Goal: Information Seeking & Learning: Learn about a topic

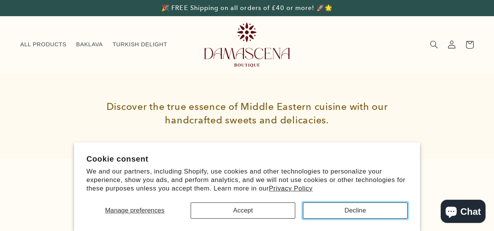
click at [354, 209] on button "Decline" at bounding box center [355, 211] width 105 height 16
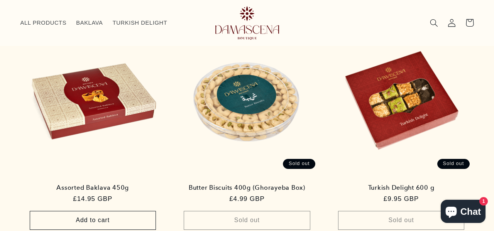
scroll to position [680, 0]
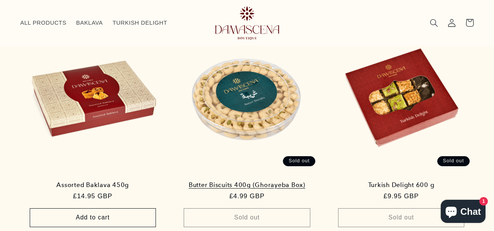
click at [245, 181] on link "Butter Biscuits 400g (Ghorayeba Box)" at bounding box center [247, 185] width 129 height 8
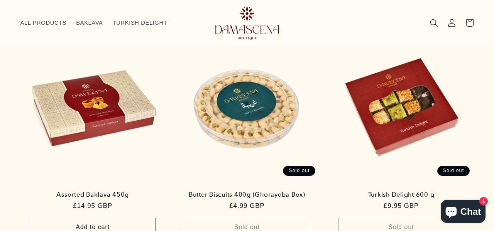
scroll to position [670, 0]
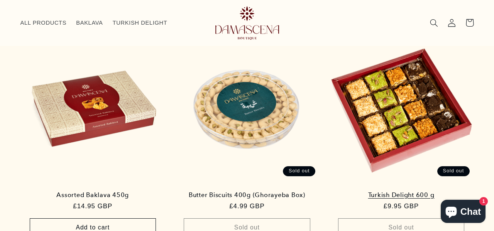
click at [380, 191] on link "Turkish Delight 600 g" at bounding box center [401, 195] width 129 height 8
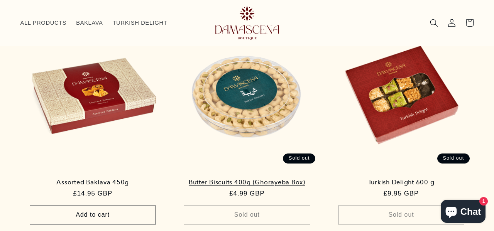
scroll to position [678, 0]
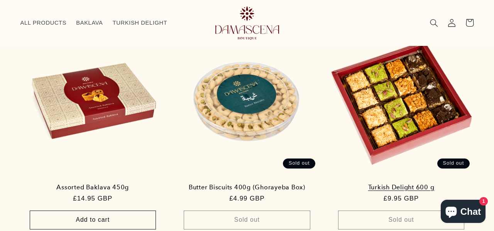
click at [407, 184] on link "Turkish Delight 600 g" at bounding box center [401, 188] width 129 height 8
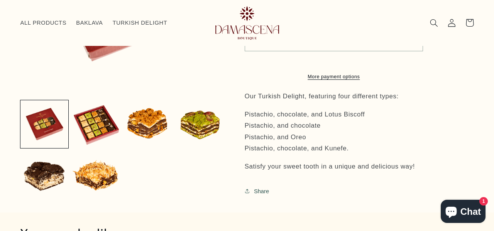
scroll to position [207, 0]
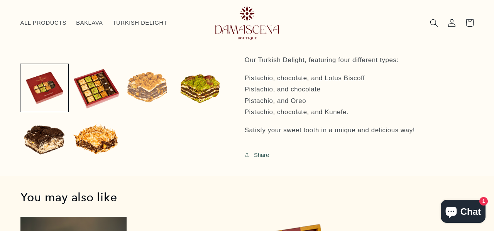
click at [144, 97] on button "Load image 3 in gallery view" at bounding box center [148, 88] width 48 height 48
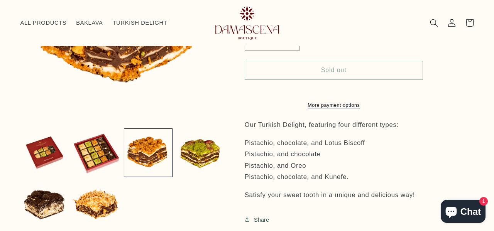
scroll to position [151, 0]
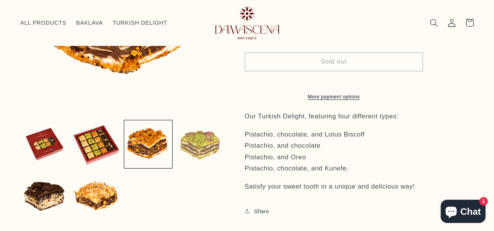
click at [195, 144] on button "Load image 4 in gallery view" at bounding box center [200, 144] width 48 height 48
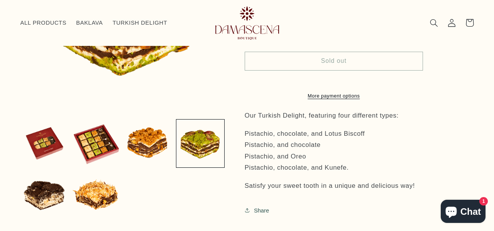
scroll to position [0, 0]
